Goal: Obtain resource: Download file/media

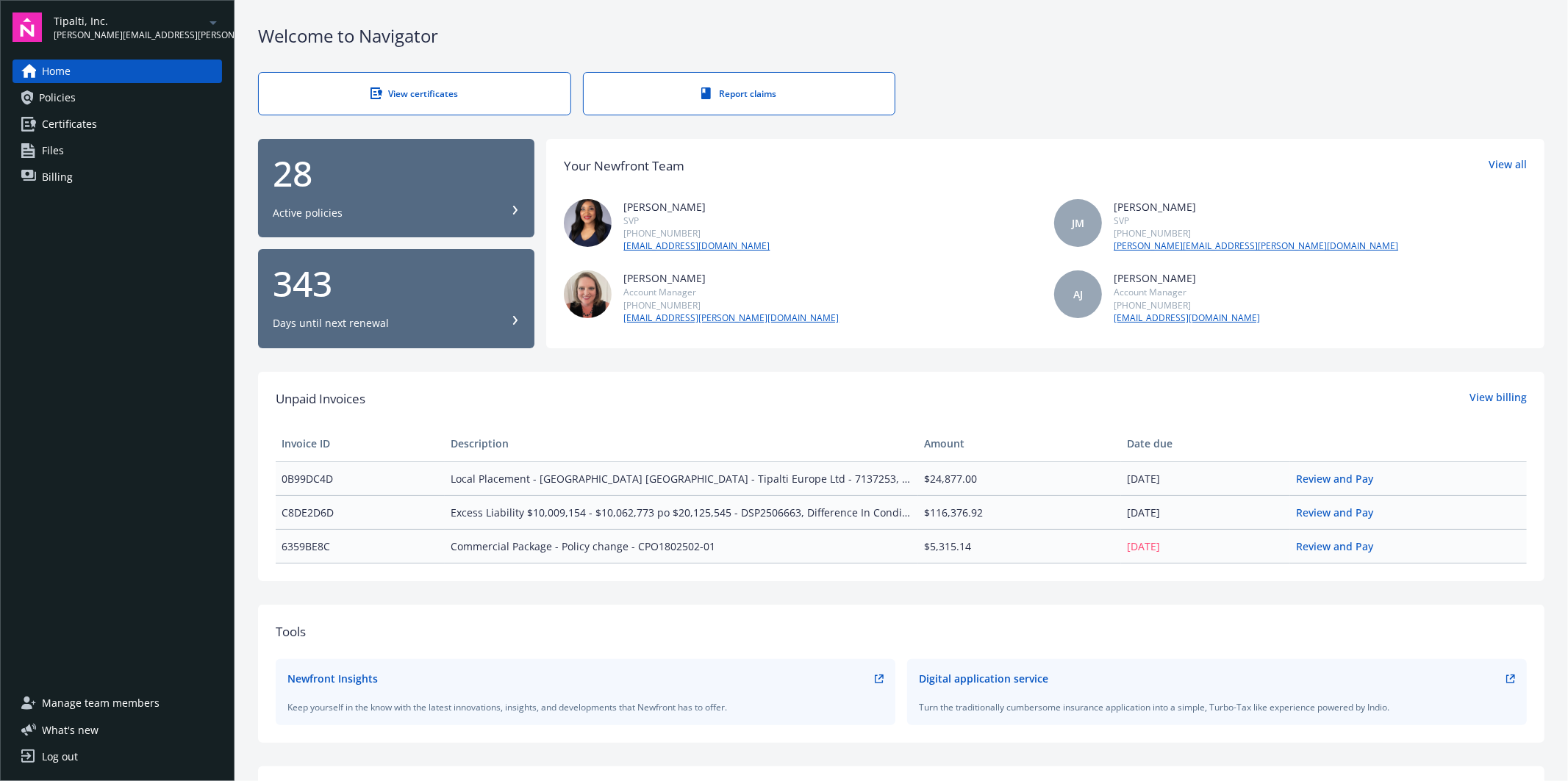
click at [54, 100] on span "Policies" at bounding box center [57, 97] width 37 height 23
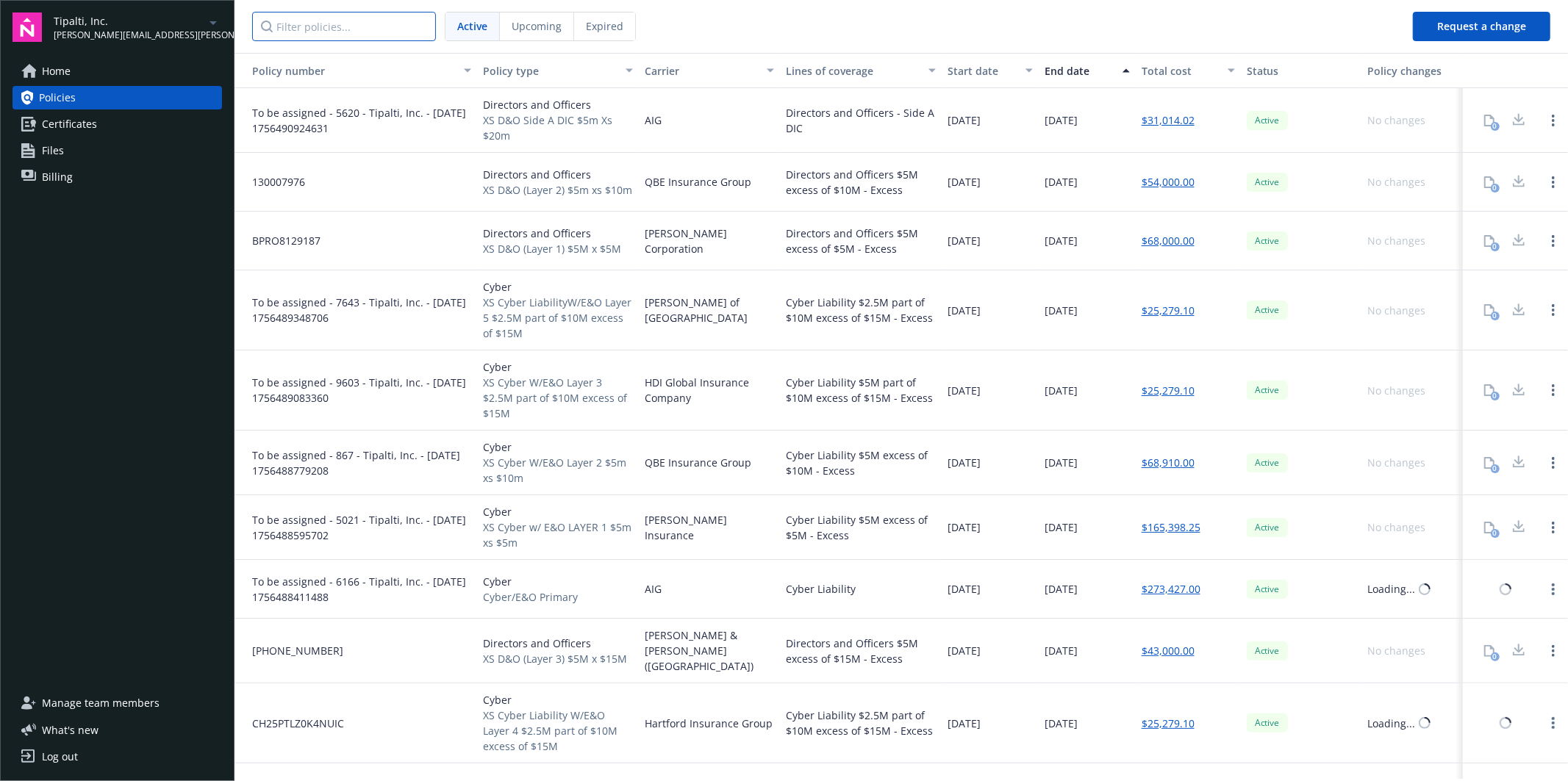
click at [304, 25] on input "Filter policies..." at bounding box center [344, 27] width 184 height 30
click at [341, 24] on input "Filter policies..." at bounding box center [344, 27] width 184 height 30
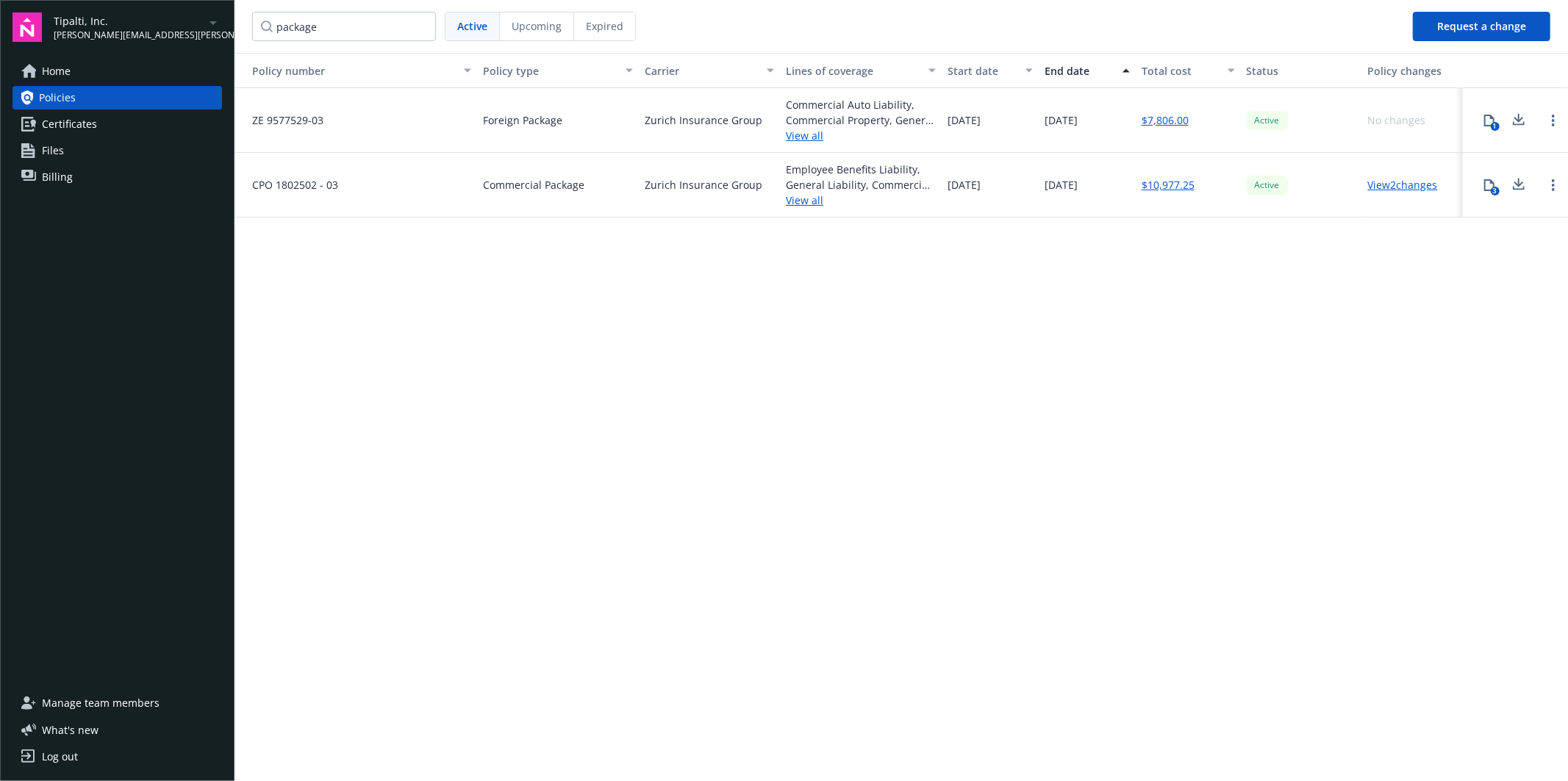
click at [1490, 186] on icon at bounding box center [1489, 185] width 12 height 12
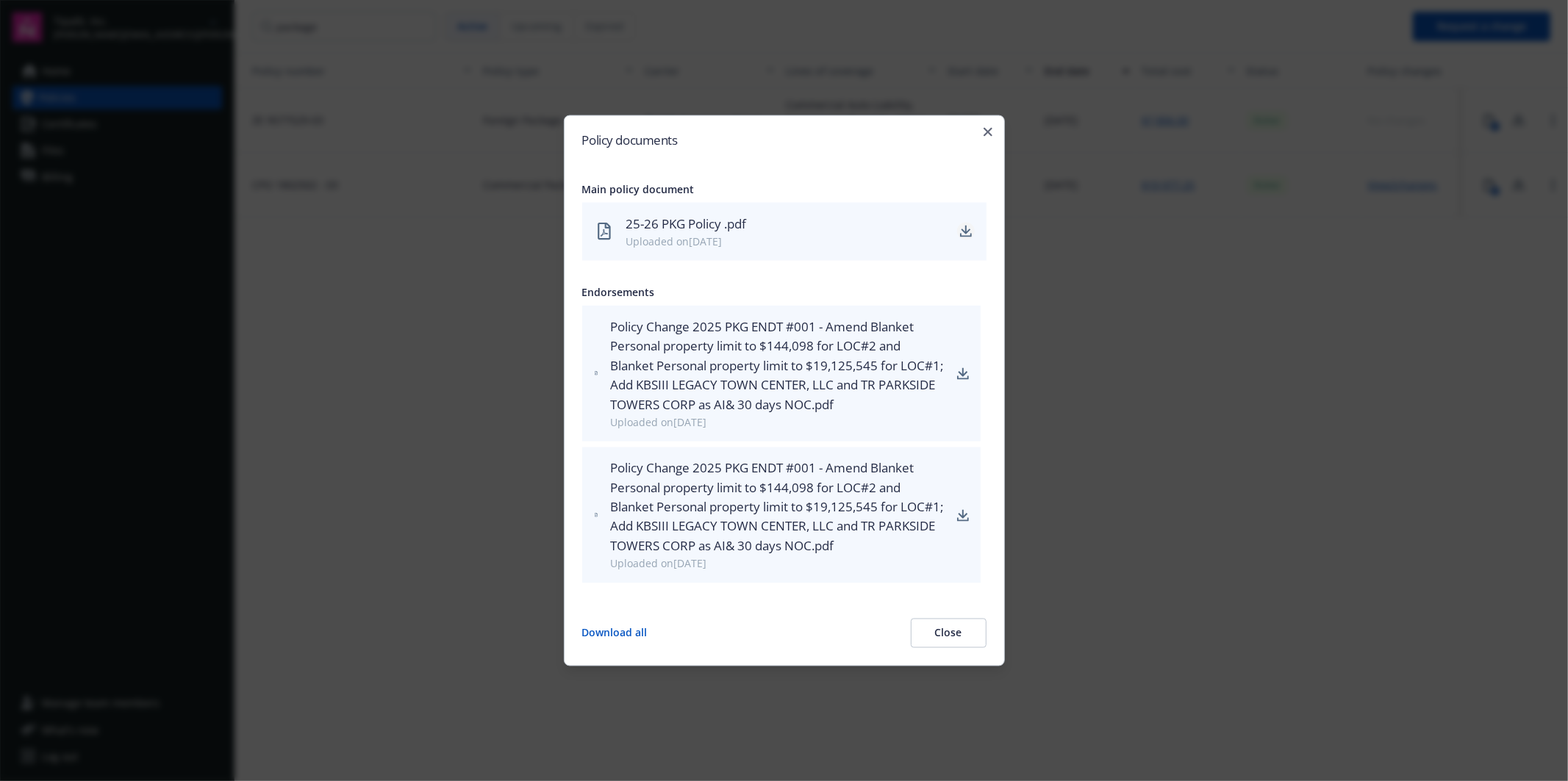
click at [966, 229] on icon "download" at bounding box center [965, 230] width 9 height 9
click at [959, 372] on icon "download" at bounding box center [962, 373] width 12 height 12
click at [988, 131] on icon "button" at bounding box center [988, 132] width 9 height 9
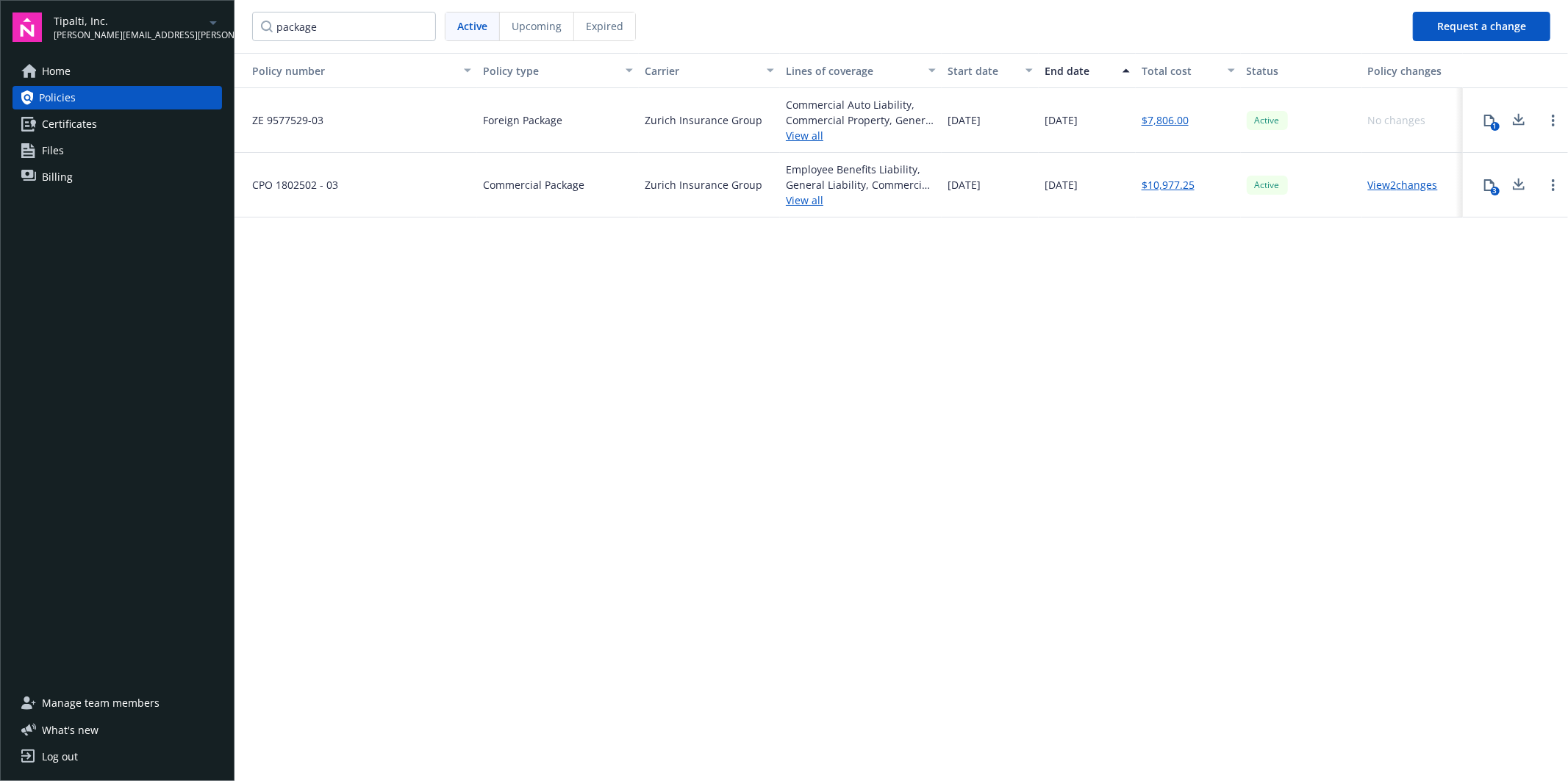
click at [1490, 120] on icon at bounding box center [1489, 120] width 12 height 12
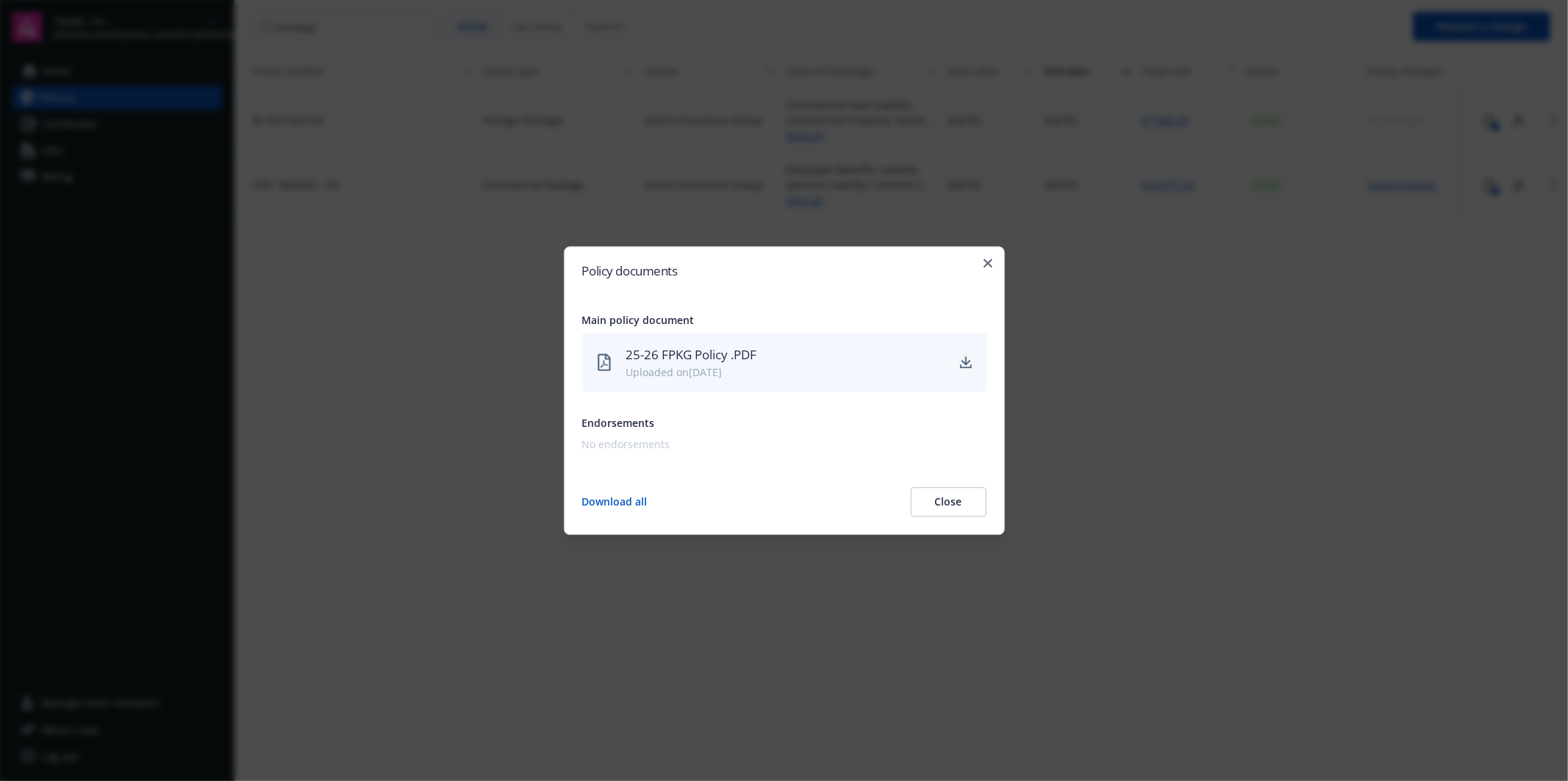
drag, startPoint x: 963, startPoint y: 358, endPoint x: 971, endPoint y: 358, distance: 8.0
click at [963, 358] on icon "download" at bounding box center [965, 363] width 12 height 12
click at [988, 258] on div "Policy documents Main policy document 25-26 FPKG Policy .PDF Uploaded on 09/08/…" at bounding box center [784, 390] width 441 height 289
click at [987, 263] on icon "button" at bounding box center [988, 263] width 9 height 9
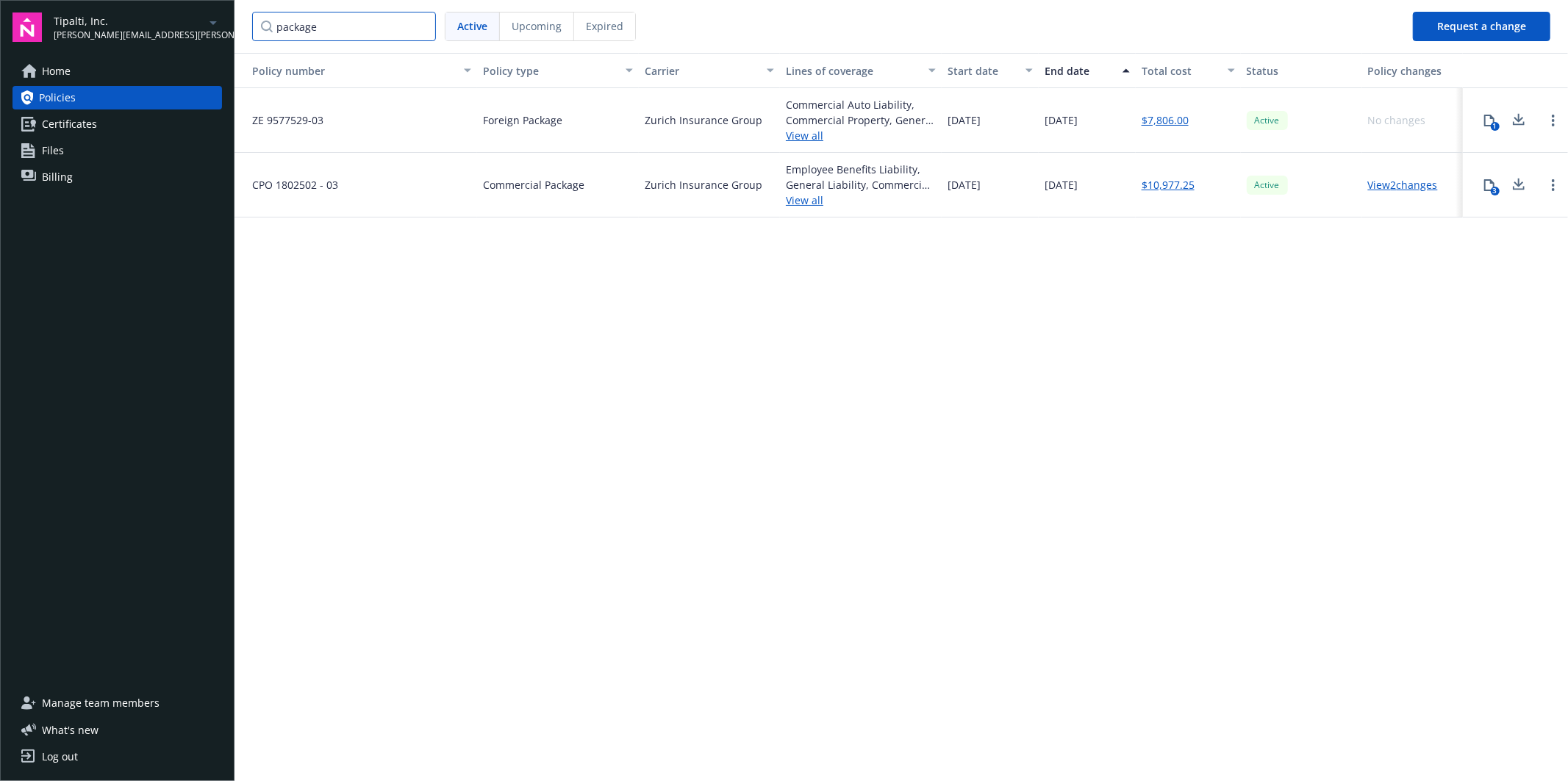
drag, startPoint x: 229, startPoint y: 46, endPoint x: 127, endPoint y: 53, distance: 102.2
click at [137, 53] on div "Tipalti, Inc. yvette.dmitriyeva@newfront.com Home Policies Certificates Files B…" at bounding box center [784, 390] width 1568 height 781
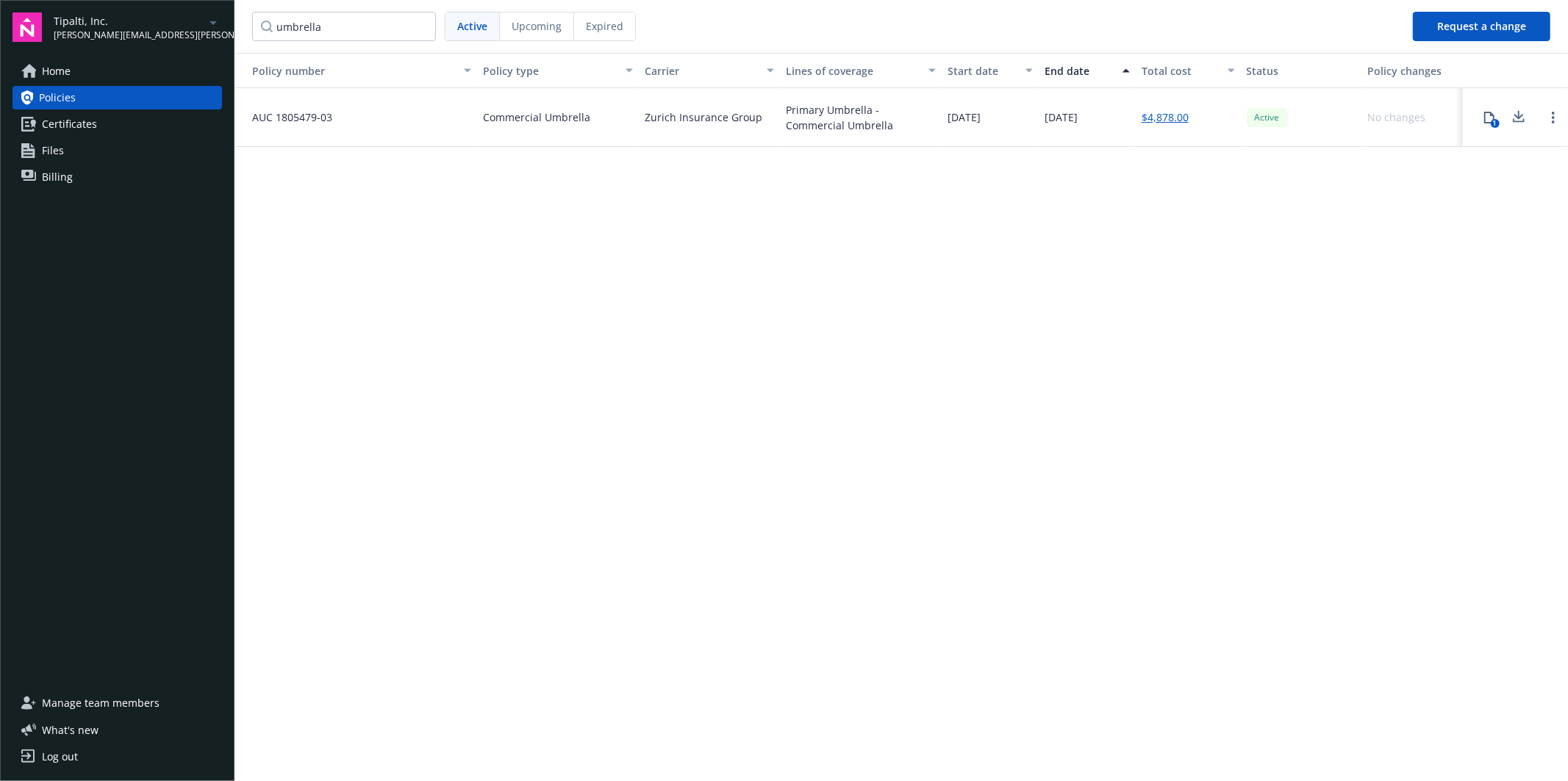
click at [1486, 114] on icon at bounding box center [1489, 117] width 12 height 12
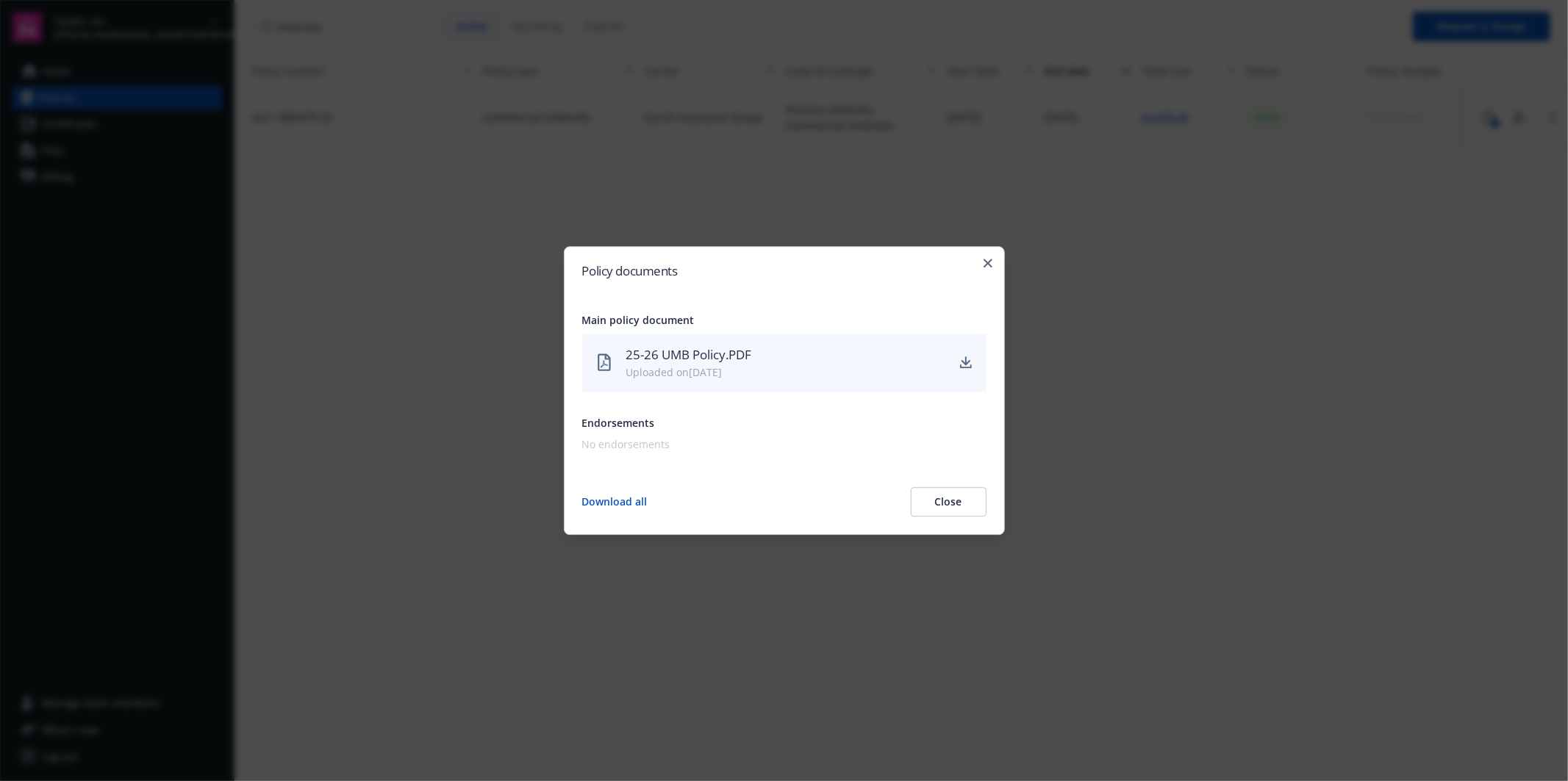
click at [964, 355] on link "download" at bounding box center [965, 363] width 18 height 18
click at [991, 262] on icon "button" at bounding box center [988, 263] width 9 height 9
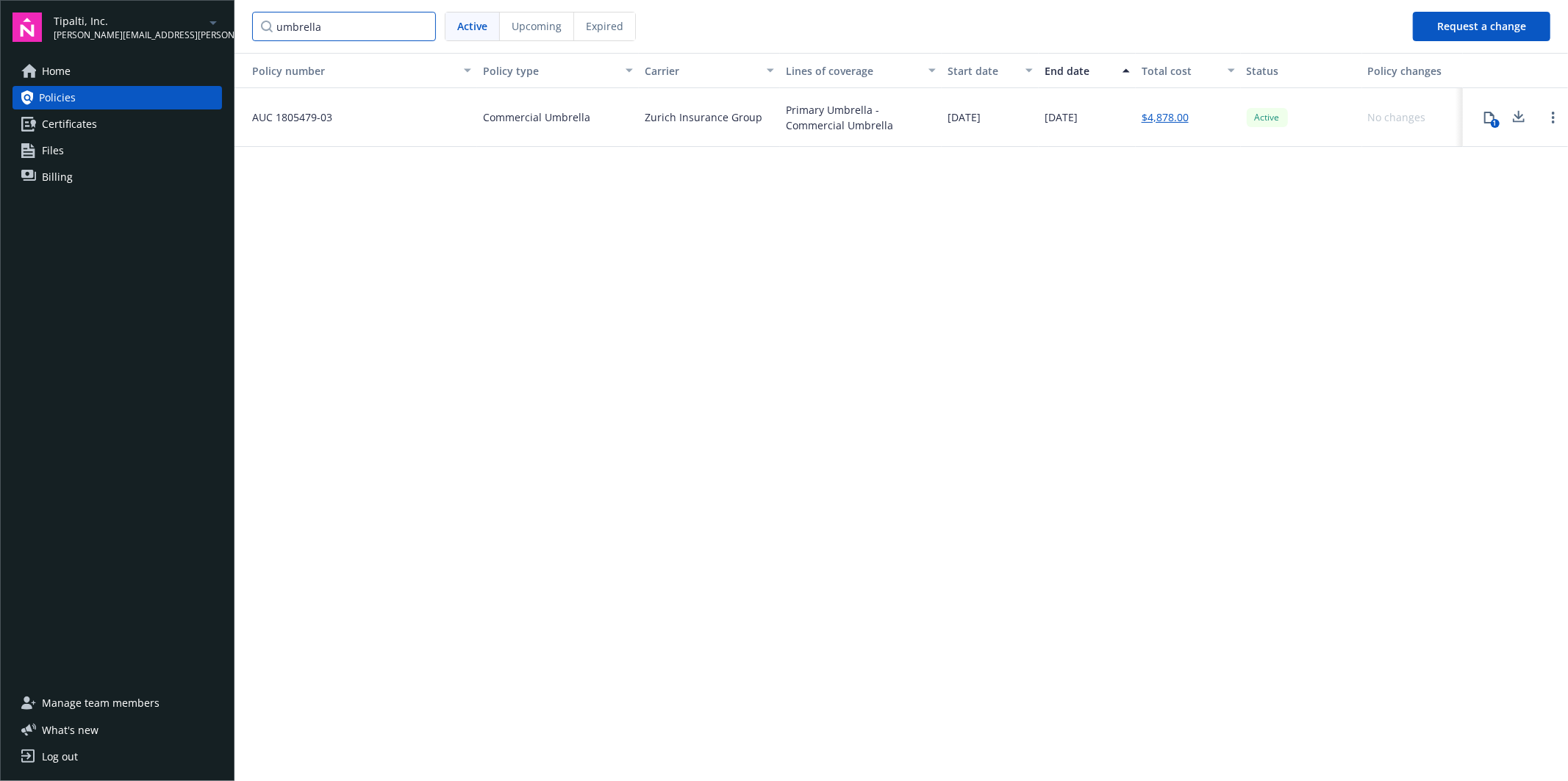
click at [347, 19] on input "umbrella" at bounding box center [344, 27] width 184 height 30
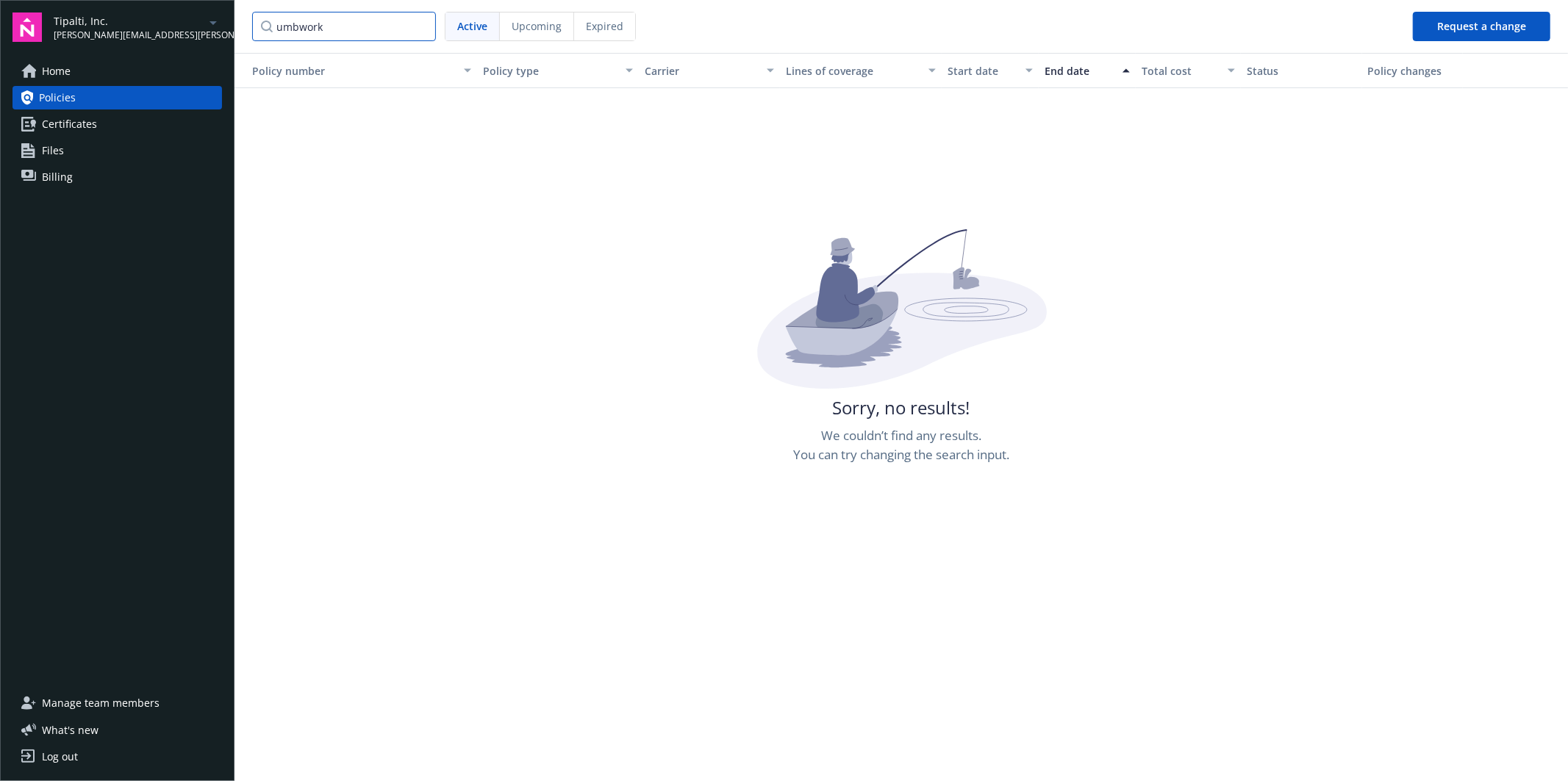
drag, startPoint x: 350, startPoint y: 34, endPoint x: 5, endPoint y: 22, distance: 345.2
click at [0, 26] on html "Tipalti, Inc. yvette.dmitriyeva@newfront.com Home Policies Certificates Files B…" at bounding box center [784, 390] width 1568 height 781
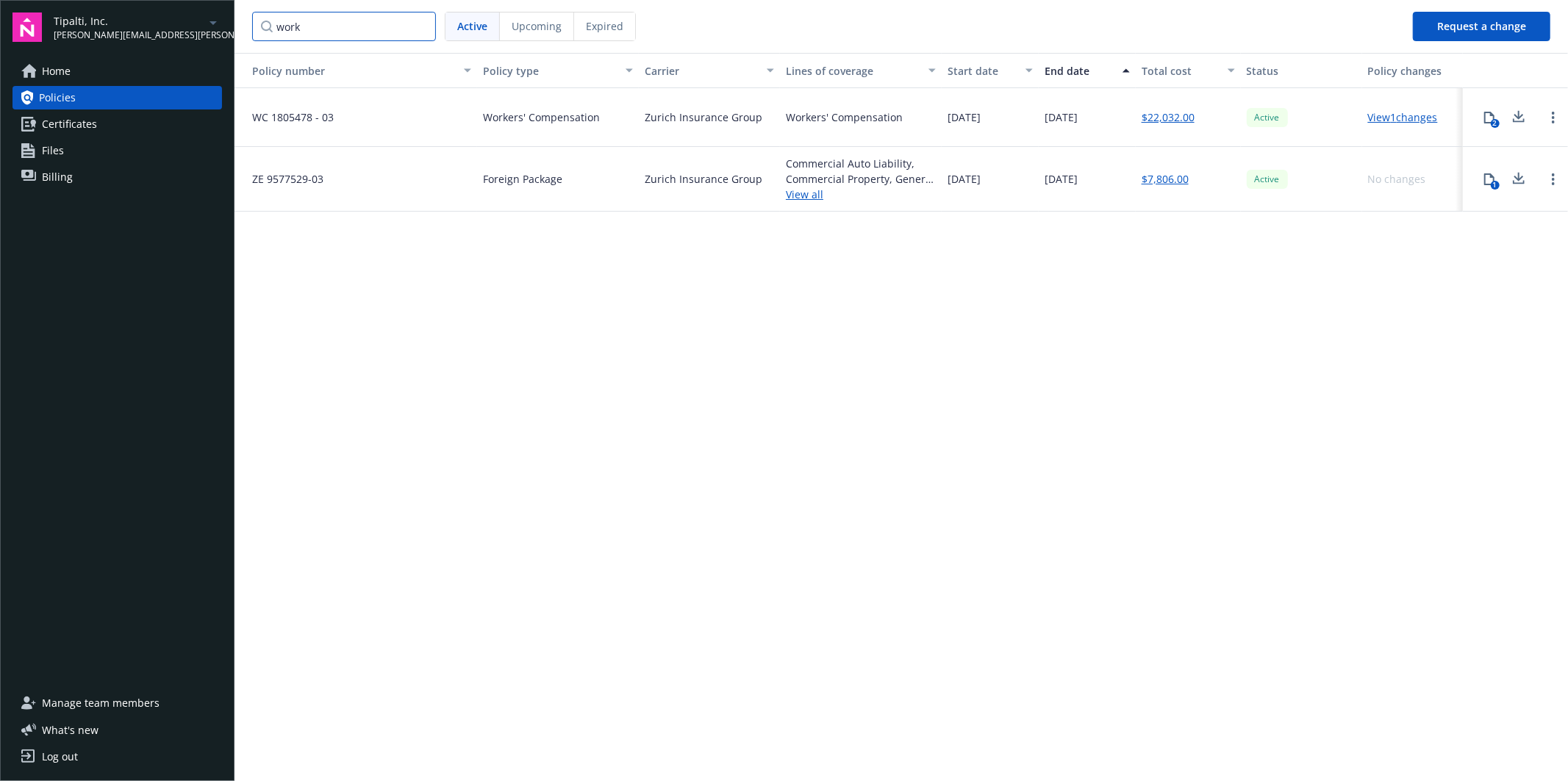
type input "work"
click at [1492, 121] on div "2" at bounding box center [1495, 124] width 9 height 9
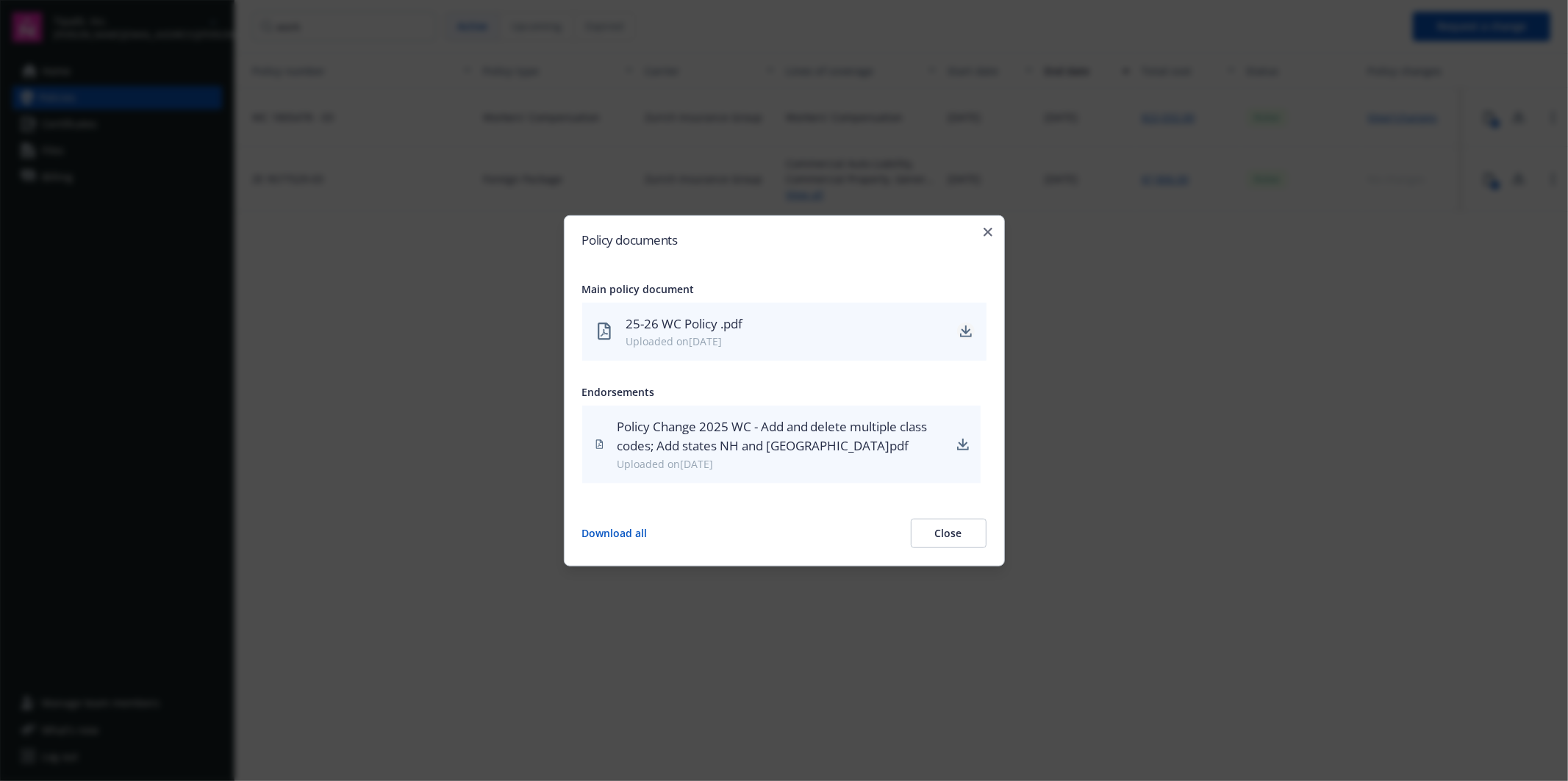
click at [967, 326] on icon "download" at bounding box center [965, 331] width 12 height 12
click at [959, 447] on icon "download" at bounding box center [962, 444] width 12 height 12
click at [993, 233] on div "Policy documents Main policy document 25-26 WC Policy .pdf Uploaded on 08/28/20…" at bounding box center [784, 390] width 441 height 351
click at [992, 233] on div "Policy documents Main policy document 25-26 WC Policy .pdf Uploaded on 08/28/20…" at bounding box center [784, 390] width 441 height 351
click at [985, 233] on icon "button" at bounding box center [988, 232] width 9 height 9
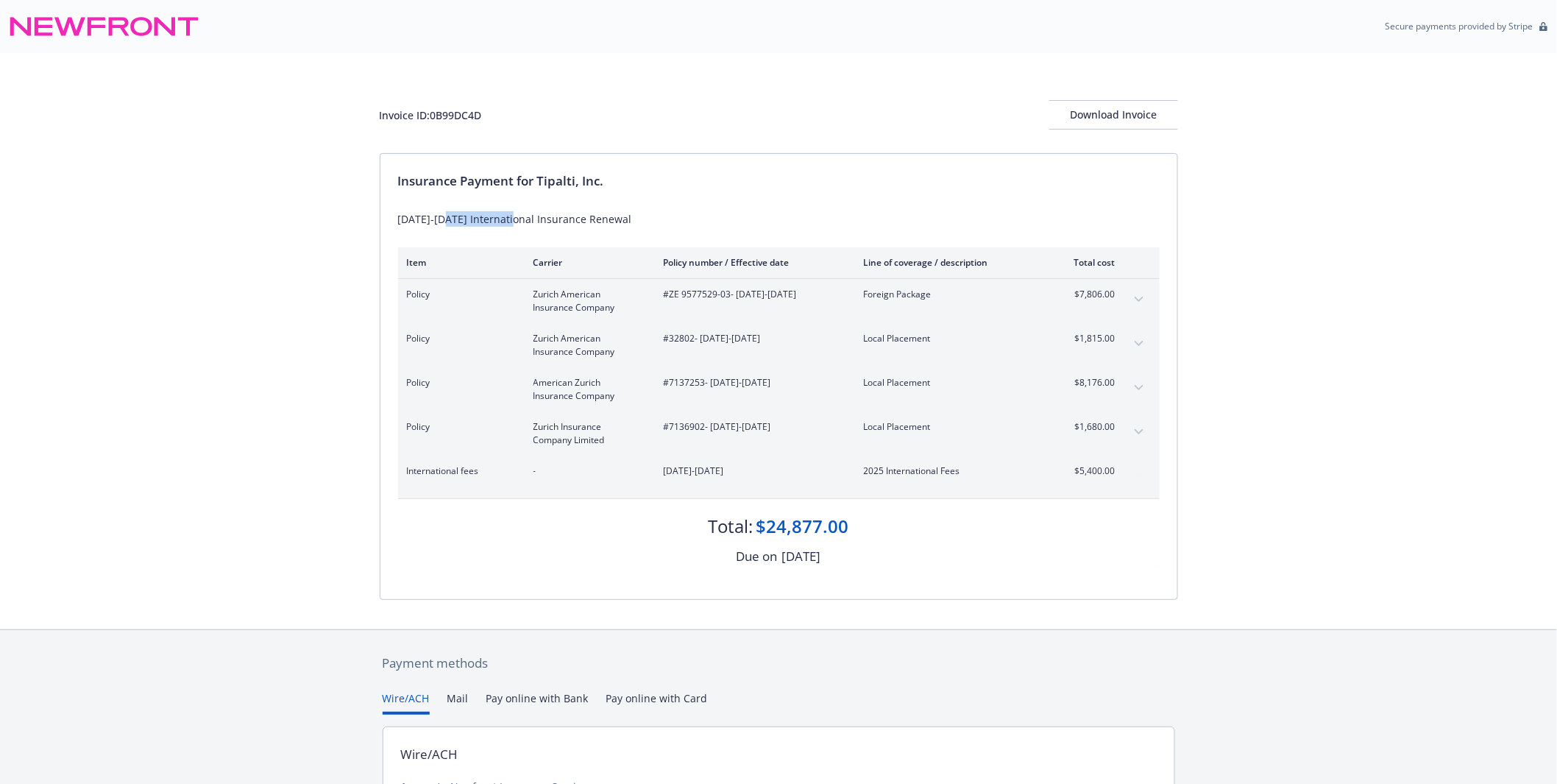
drag, startPoint x: 449, startPoint y: 219, endPoint x: 512, endPoint y: 219, distance: 63.0
click at [512, 219] on div "2025-2026 International Insurance Renewal" at bounding box center [779, 218] width 762 height 16
copy div "International"
